Goal: Navigation & Orientation: Find specific page/section

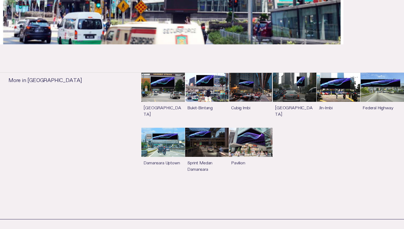
click at [173, 89] on link "See more" at bounding box center [162, 100] width 43 height 55
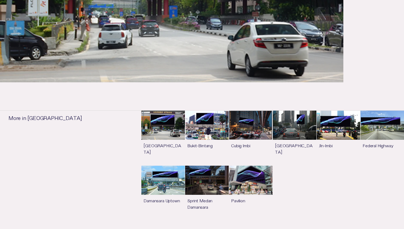
click at [207, 159] on link "See more" at bounding box center [206, 137] width 43 height 55
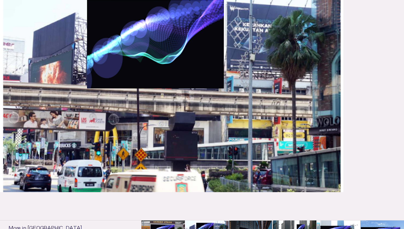
scroll to position [113, 0]
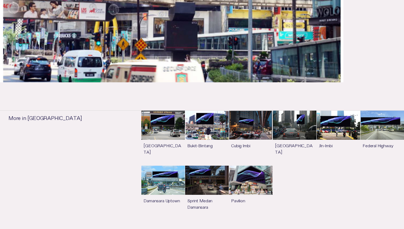
scroll to position [260, 0]
